Goal: Task Accomplishment & Management: Use online tool/utility

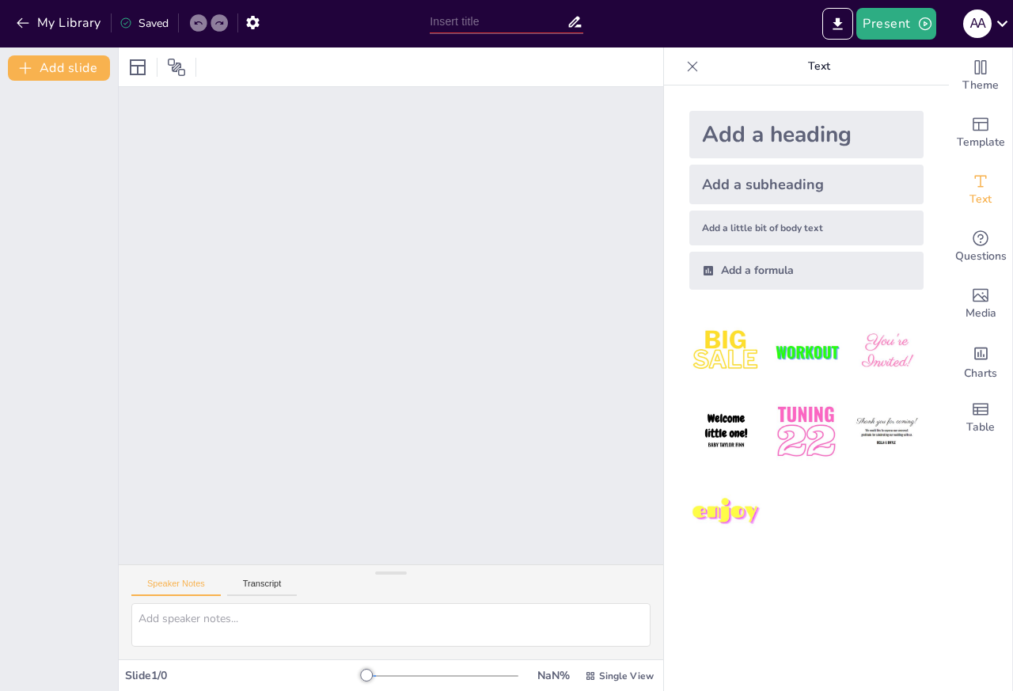
click at [737, 144] on div "Add a heading" at bounding box center [806, 134] width 234 height 47
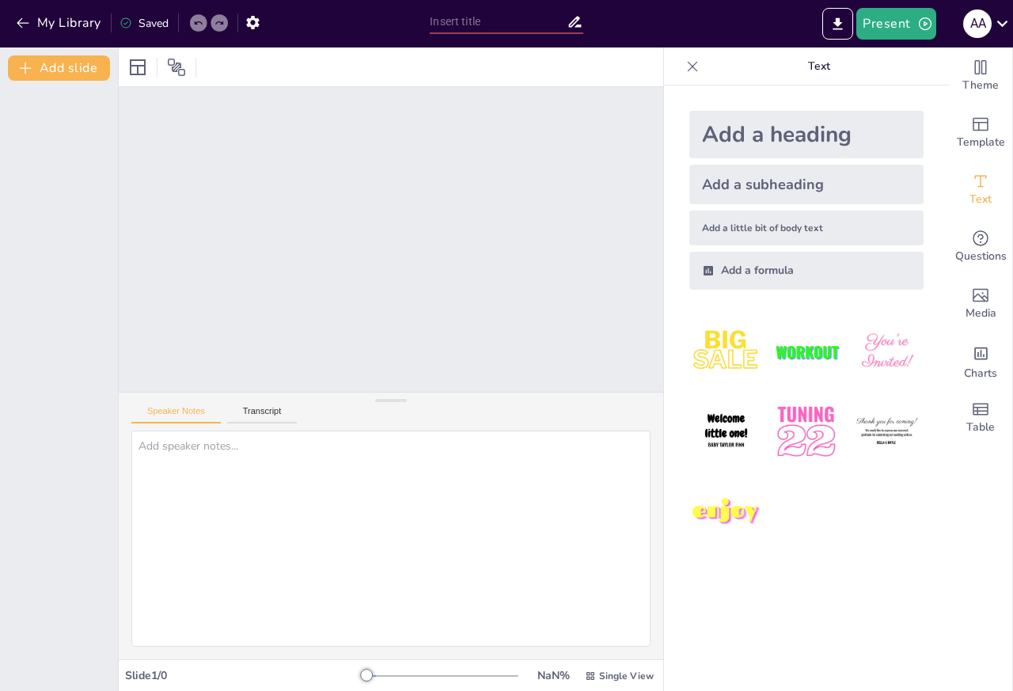
drag, startPoint x: 381, startPoint y: 575, endPoint x: 406, endPoint y: 403, distance: 174.2
click at [406, 403] on div "Speaker Notes Transcript" at bounding box center [391, 525] width 544 height 267
click at [972, 182] on icon "Add text boxes" at bounding box center [980, 181] width 19 height 19
click at [798, 226] on div "Add a little bit of body text" at bounding box center [806, 227] width 234 height 35
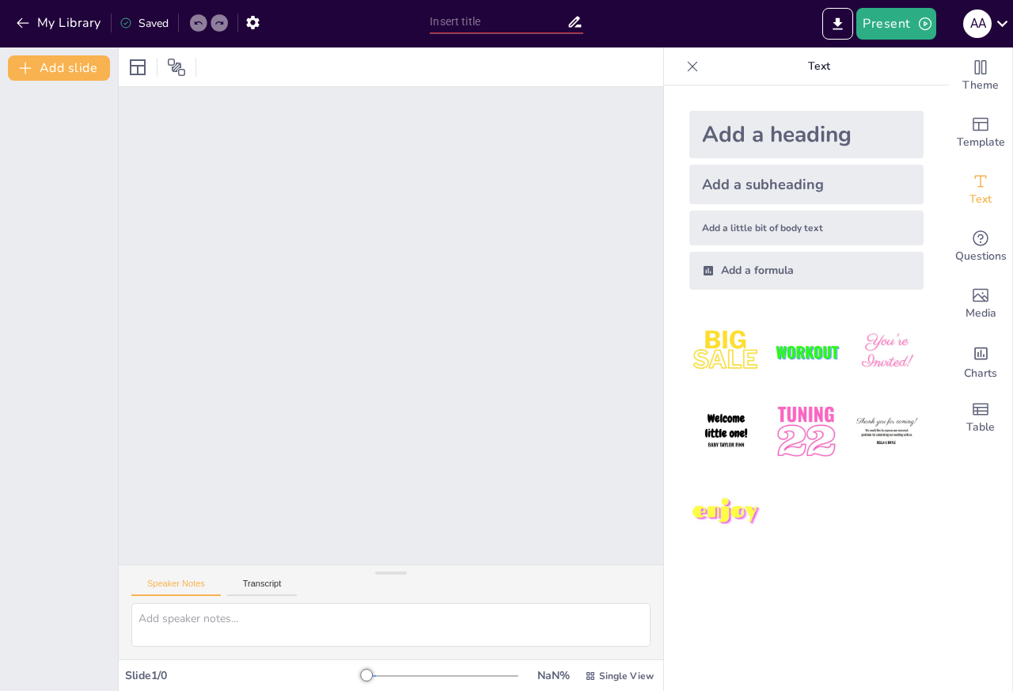
click at [688, 70] on icon at bounding box center [693, 66] width 10 height 10
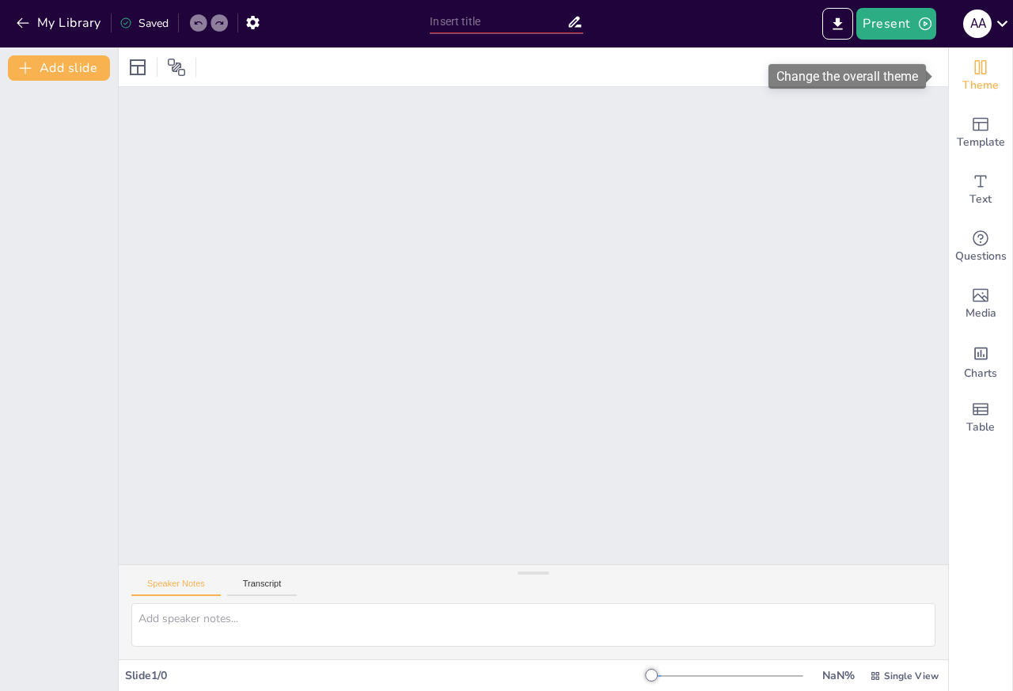
click at [962, 85] on span "Theme" at bounding box center [980, 85] width 36 height 17
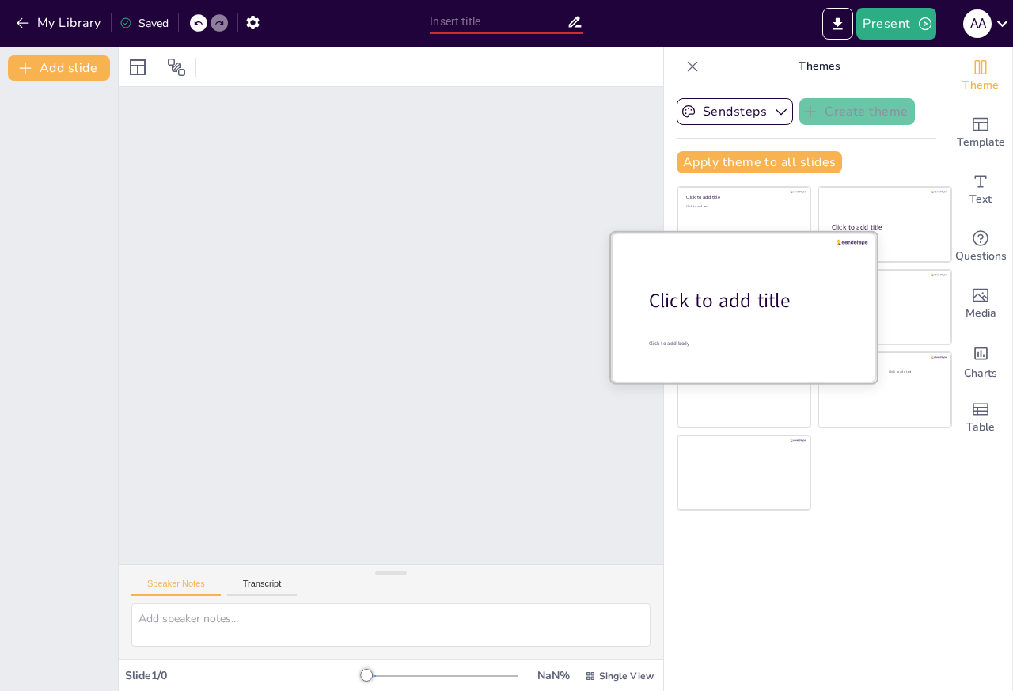
click at [672, 305] on span "Click to add title" at bounding box center [720, 300] width 142 height 27
click at [704, 296] on span "Click to add title" at bounding box center [720, 300] width 142 height 27
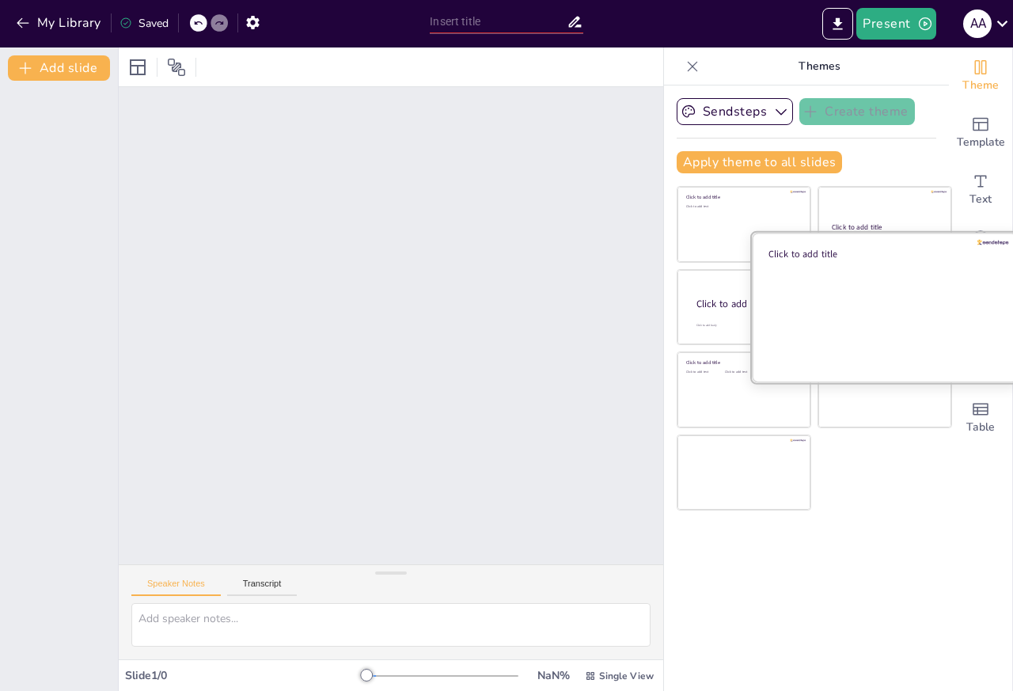
click at [914, 295] on div at bounding box center [885, 307] width 266 height 150
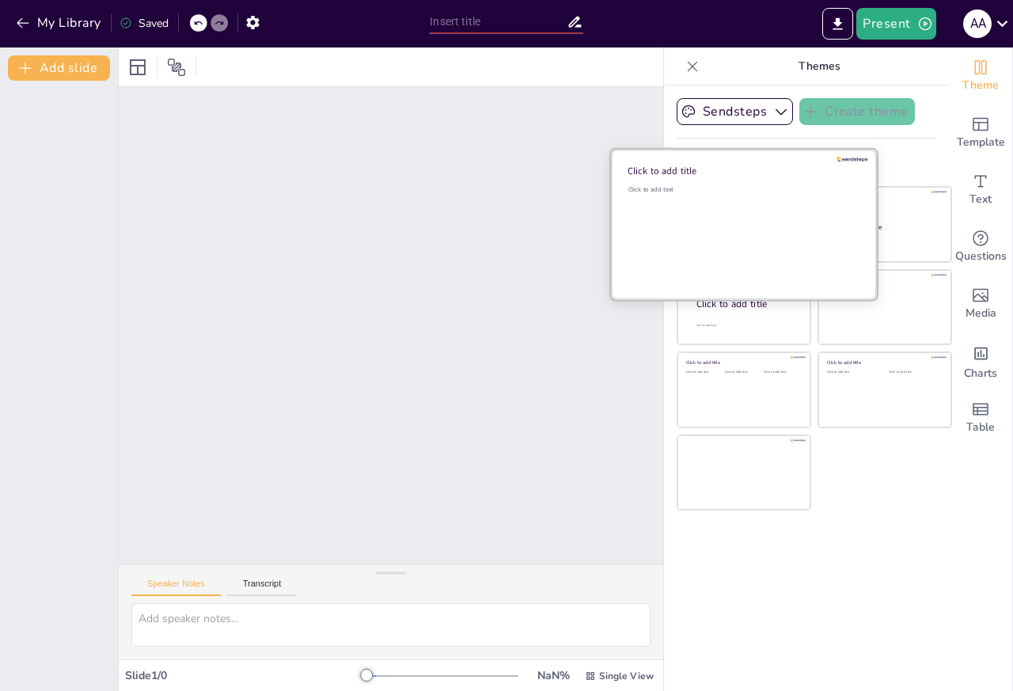
click at [704, 231] on div "Click to add text" at bounding box center [741, 234] width 226 height 98
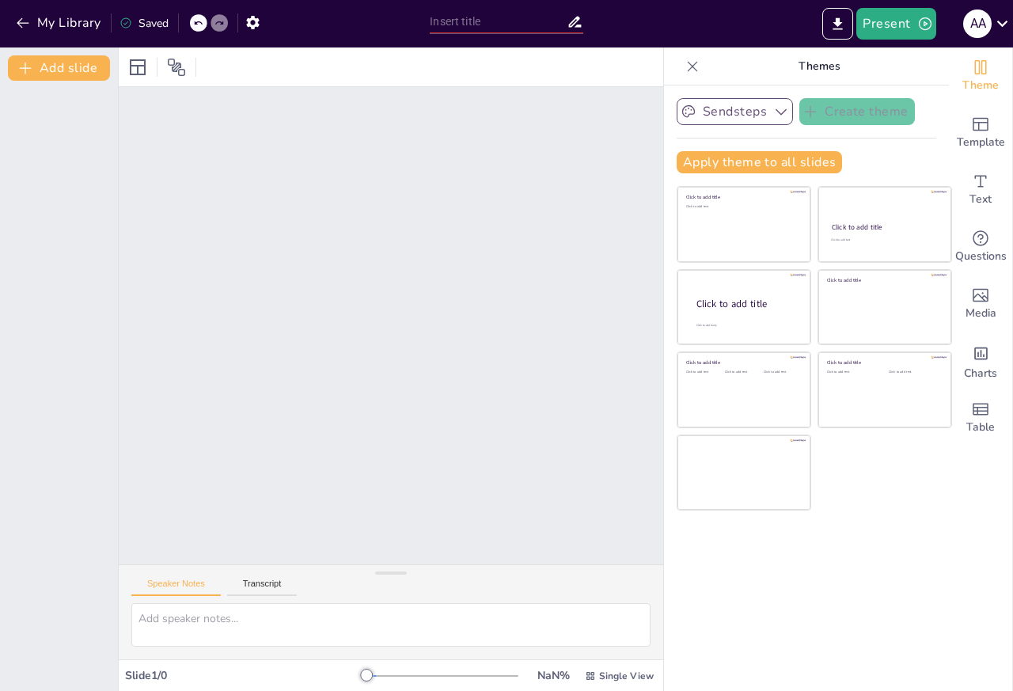
click at [752, 116] on button "Sendsteps" at bounding box center [735, 111] width 116 height 27
